Goal: Book appointment/travel/reservation

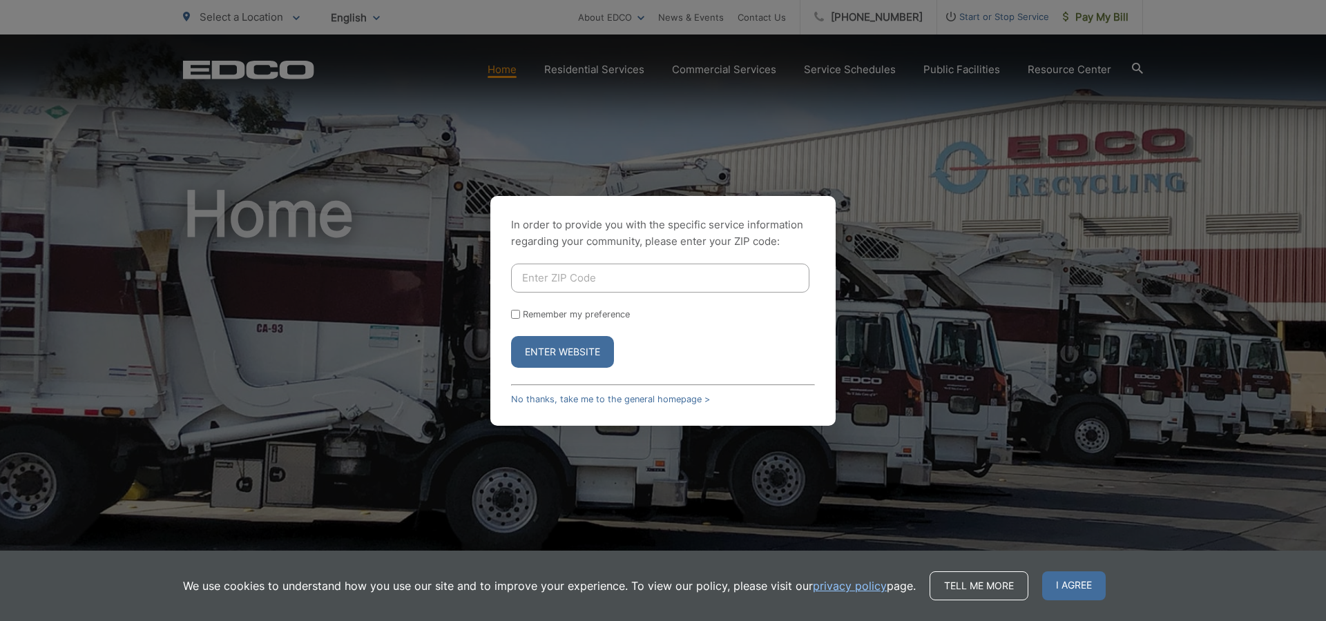
click at [541, 279] on input "Enter ZIP Code" at bounding box center [660, 278] width 298 height 29
type input "92019"
click at [567, 351] on button "Enter Website" at bounding box center [562, 352] width 103 height 32
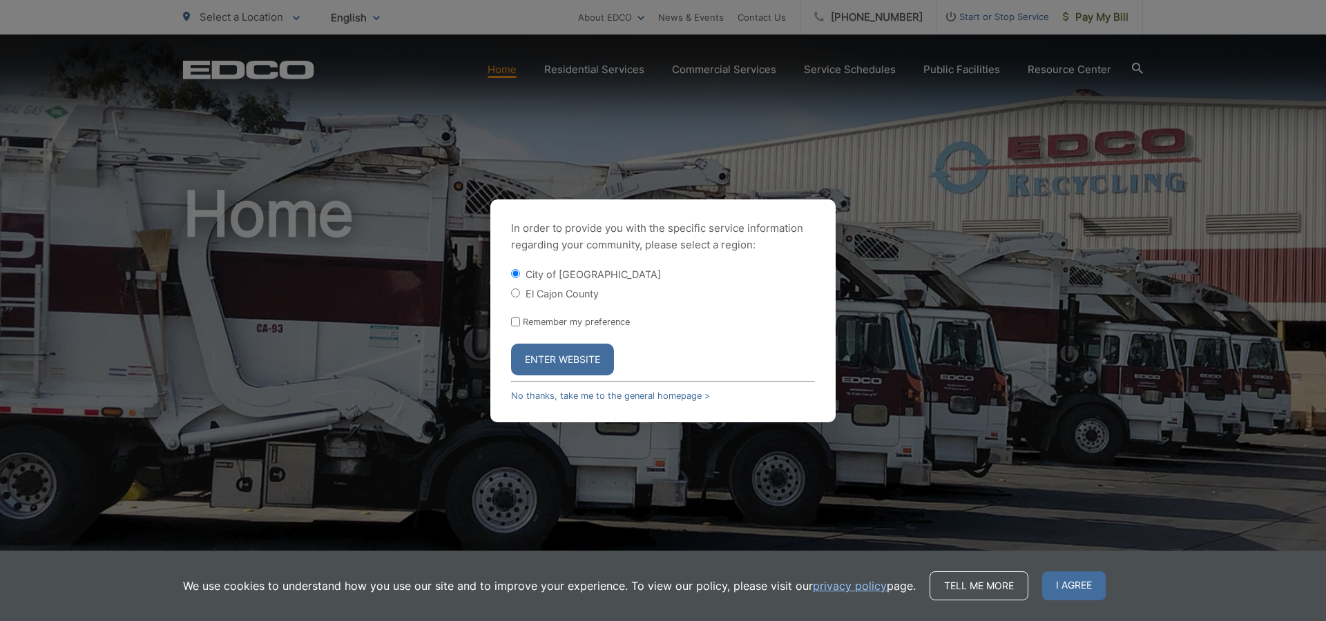
click at [565, 351] on button "Enter Website" at bounding box center [562, 360] width 103 height 32
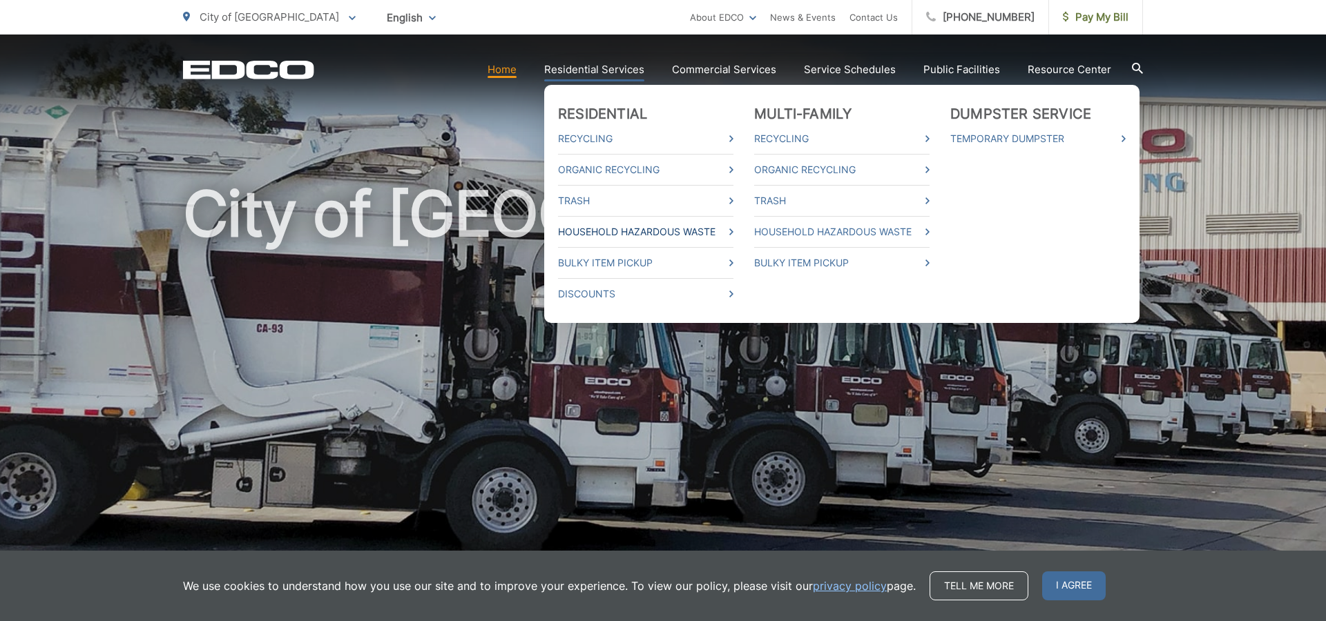
click at [624, 230] on link "Household Hazardous Waste" at bounding box center [645, 232] width 175 height 17
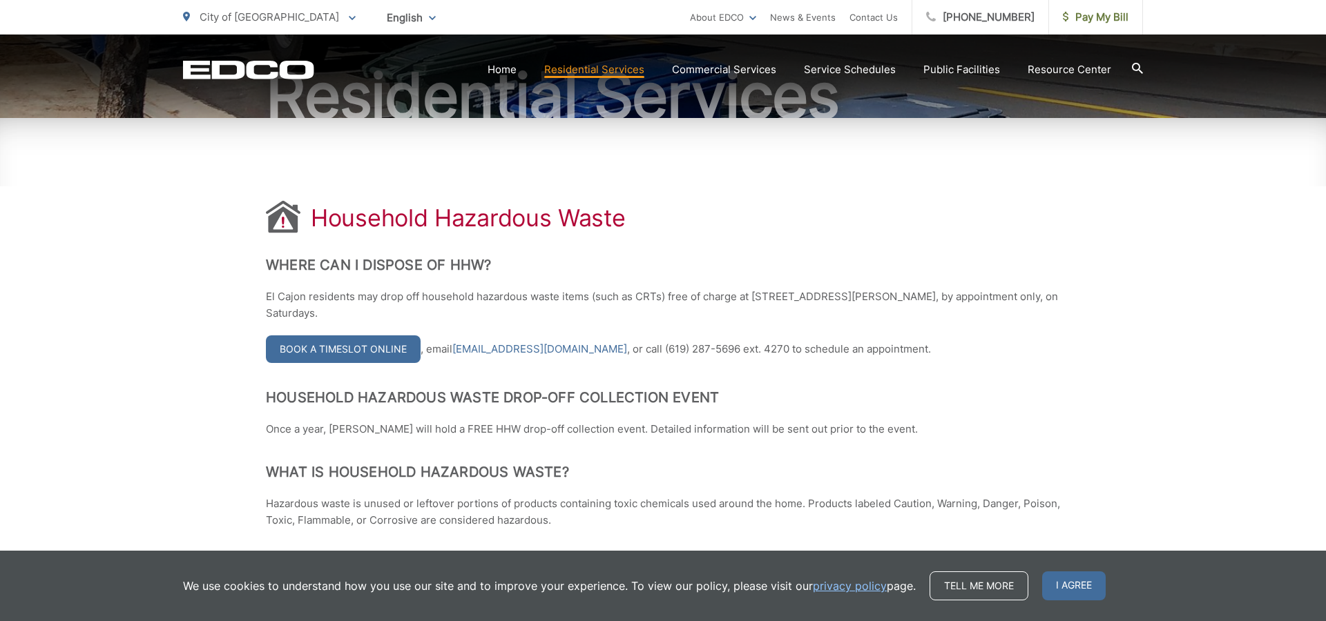
scroll to position [183, 0]
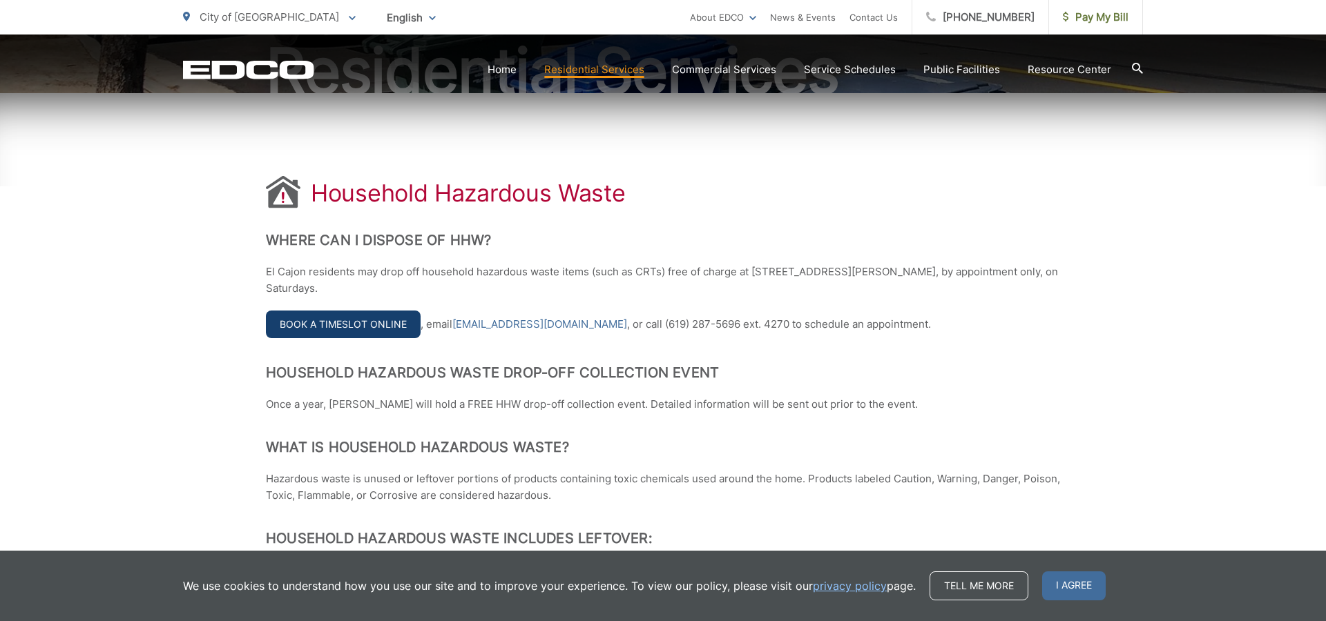
click at [390, 329] on link "Book a Timeslot Online" at bounding box center [343, 325] width 155 height 28
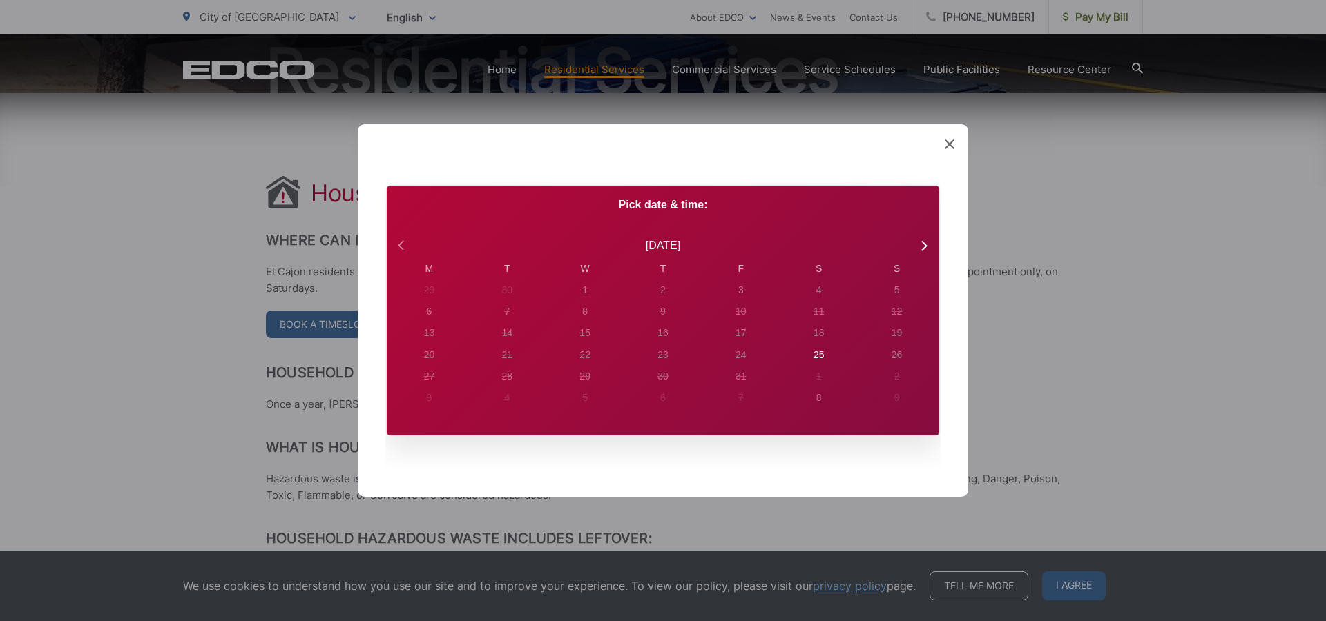
click at [396, 249] on icon at bounding box center [403, 246] width 18 height 18
click at [925, 242] on icon at bounding box center [923, 246] width 18 height 18
click at [949, 145] on icon at bounding box center [950, 144] width 10 height 10
